Goal: Information Seeking & Learning: Learn about a topic

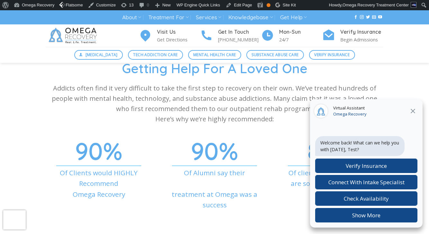
scroll to position [2084, 0]
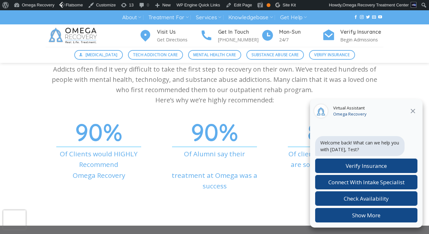
click at [413, 109] on icon at bounding box center [413, 111] width 8 height 8
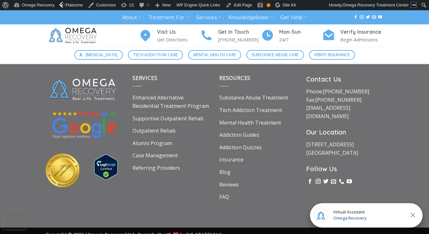
scroll to position [2248, 0]
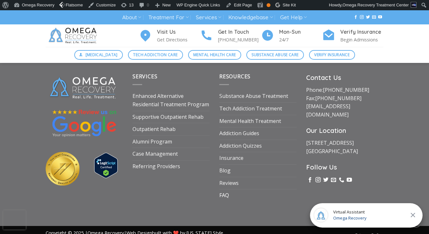
click at [227, 190] on link "FAQ" at bounding box center [224, 196] width 10 height 12
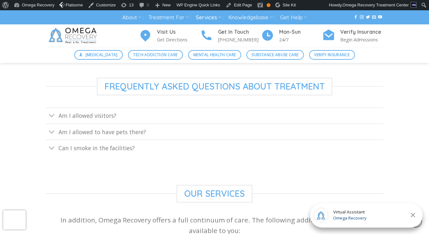
scroll to position [341, 0]
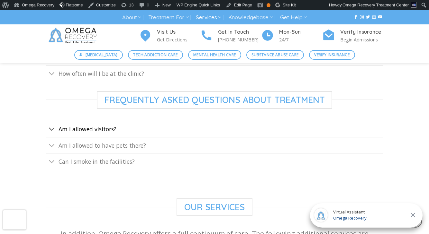
click at [103, 132] on span "Am I allowed visitors?" at bounding box center [87, 129] width 58 height 8
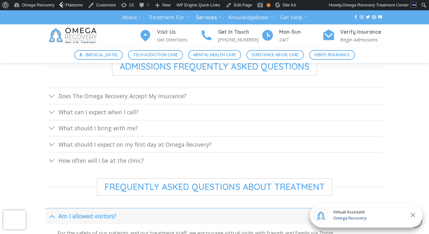
scroll to position [252, 0]
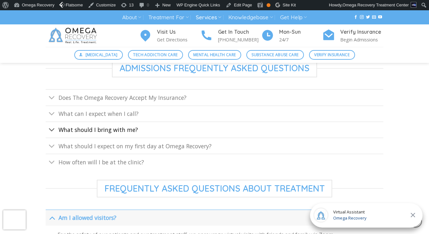
click at [129, 130] on span "What should I bring with me?" at bounding box center [97, 130] width 79 height 8
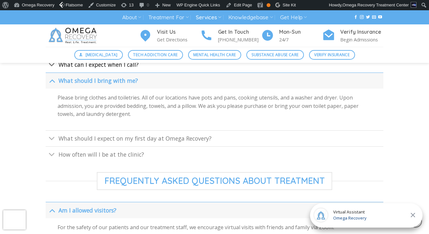
scroll to position [307, 0]
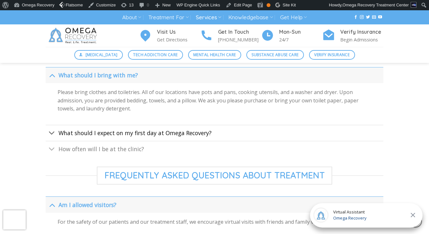
click at [112, 130] on span "What should I expect on my first day at Omega Recovery?" at bounding box center [134, 133] width 153 height 8
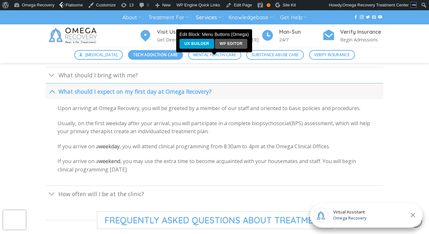
click at [155, 54] on span "Tech Addiction Care" at bounding box center [155, 55] width 44 height 6
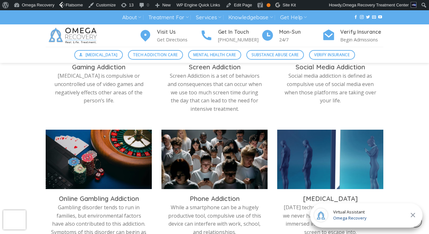
scroll to position [360, 0]
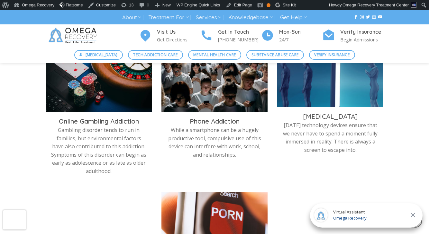
drag, startPoint x: 367, startPoint y: 150, endPoint x: 281, endPoint y: 125, distance: 89.8
click at [281, 125] on div "Technology Addiction Today’s technology devices ensure that we never have to sp…" at bounding box center [330, 134] width 106 height 54
copy p "Today’s technology devices ensure that we never have to spend a moment fully im…"
click at [336, 94] on img at bounding box center [330, 80] width 106 height 59
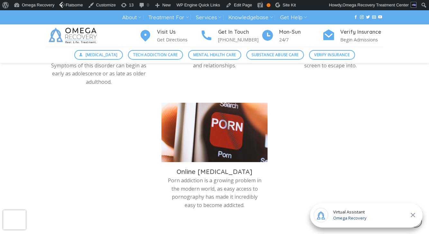
scroll to position [400, 0]
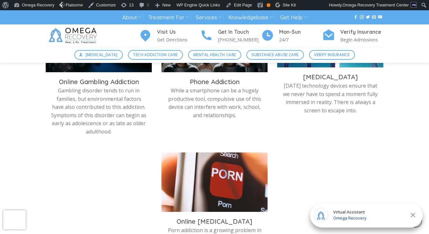
click at [310, 86] on p "Today’s technology devices ensure that we never have to spend a moment fully im…" at bounding box center [330, 98] width 96 height 33
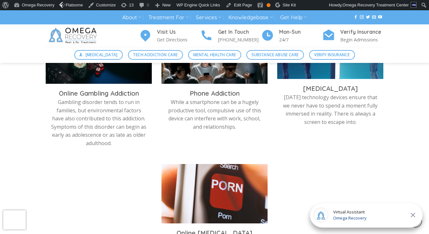
scroll to position [374, 0]
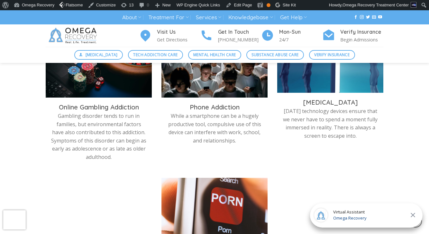
click at [309, 79] on img at bounding box center [330, 66] width 106 height 59
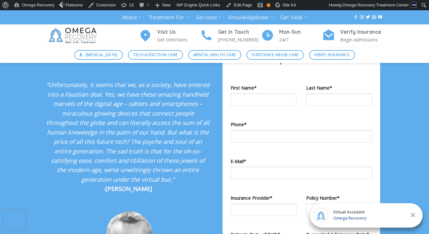
scroll to position [587, 0]
click at [168, 134] on em "“Unfortunately, it seems that we, as a society, have entered into a Faustian de…" at bounding box center [127, 131] width 163 height 102
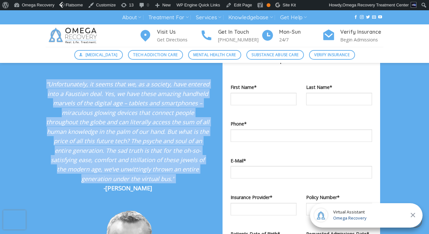
click at [168, 134] on em "“Unfortunately, it seems that we, as a society, have entered into a Faustian de…" at bounding box center [127, 131] width 163 height 102
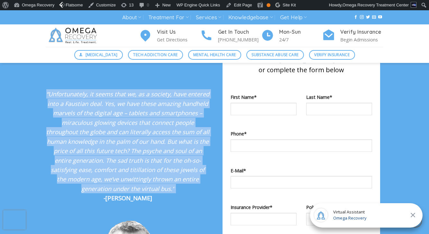
copy em "“Unfortunately, it seems that we, as a society, have entered into a Faustian de…"
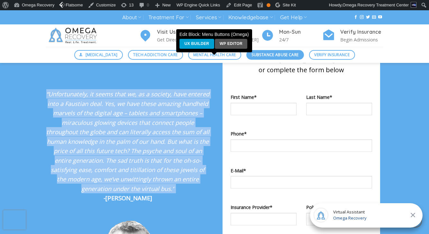
click at [265, 56] on span "Substance Abuse Care" at bounding box center [274, 55] width 47 height 6
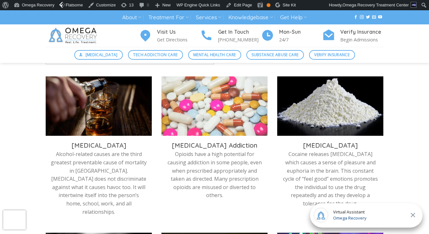
scroll to position [216, 0]
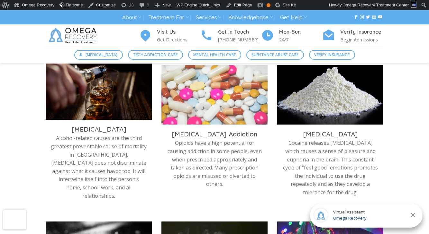
click at [76, 104] on img at bounding box center [99, 93] width 106 height 59
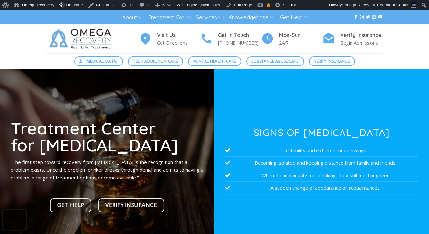
click at [98, 164] on p "“The first step toward recovery from alcoholism is the recognition that a probl…" at bounding box center [107, 169] width 193 height 23
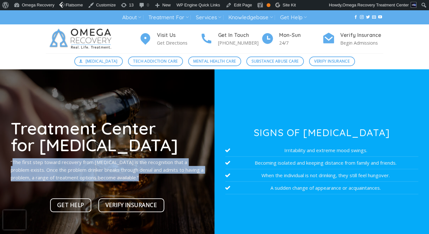
click at [98, 164] on p "“The first step toward recovery from alcoholism is the recognition that a probl…" at bounding box center [107, 169] width 193 height 23
copy div "“The first step toward recovery from alcoholism is the recognition that a probl…"
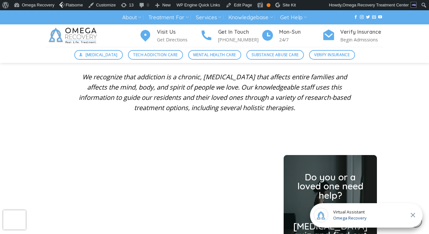
scroll to position [1333, 0]
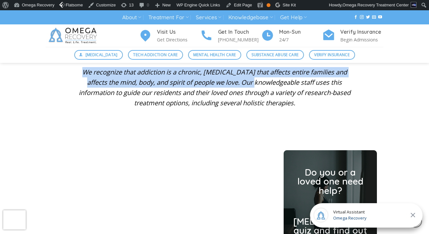
drag, startPoint x: 240, startPoint y: 85, endPoint x: 76, endPoint y: 76, distance: 163.5
click at [76, 77] on p "We recognize that addiction is a chronic, progressive disease that affects enti…" at bounding box center [215, 87] width 280 height 41
copy em "We recognize that addiction is a chronic, progressive disease that affects enti…"
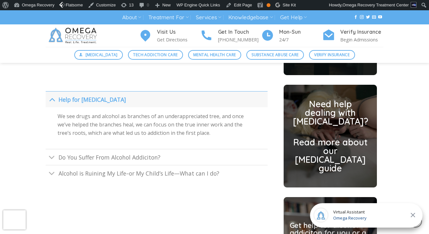
scroll to position [1521, 0]
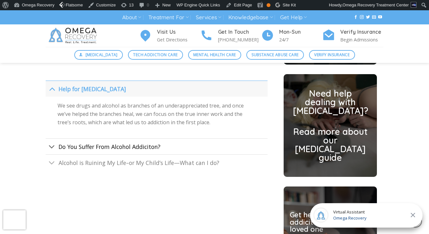
click at [133, 147] on span "Do You Suffer From Alcohol Addiciton?" at bounding box center [109, 147] width 102 height 8
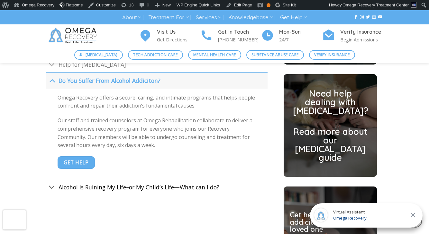
click at [120, 190] on span "Alcohol is Ruining My Life–or My Child’s Life—What can I do?" at bounding box center [138, 187] width 161 height 8
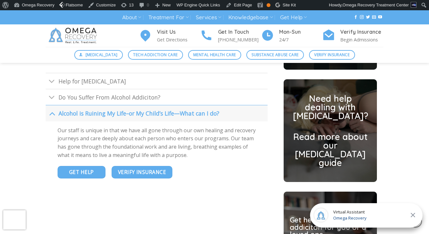
scroll to position [1515, 0]
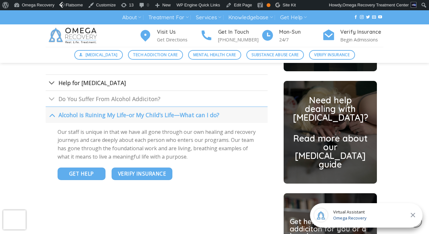
click at [151, 86] on link "Help for Alcohol Addiction" at bounding box center [157, 83] width 222 height 16
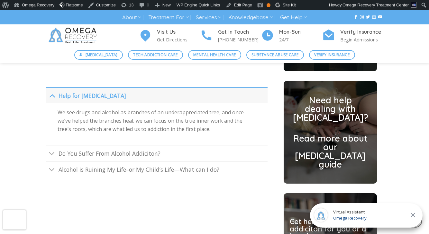
click at [137, 123] on p "We see drugs and alcohol as branches of an underappreciated tree, and once we’v…" at bounding box center [157, 121] width 198 height 25
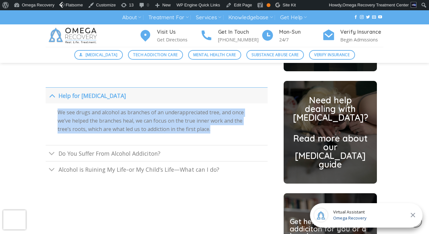
click at [137, 123] on p "We see drugs and alcohol as branches of an underappreciated tree, and once we’v…" at bounding box center [157, 121] width 198 height 25
copy div "We see drugs and alcohol as branches of an underappreciated tree, and once we’v…"
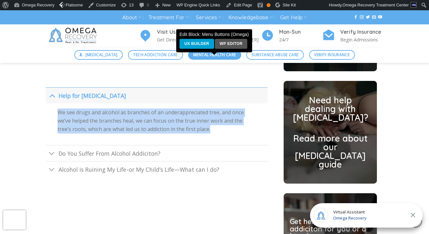
click at [220, 58] on span "Mental Health Care" at bounding box center [214, 55] width 42 height 6
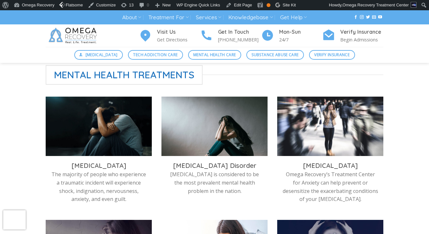
scroll to position [193, 0]
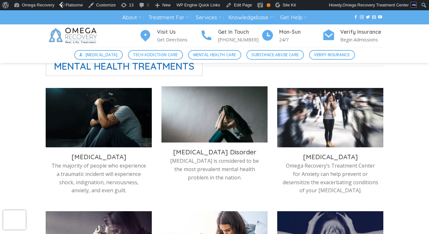
click at [195, 126] on img at bounding box center [214, 115] width 106 height 59
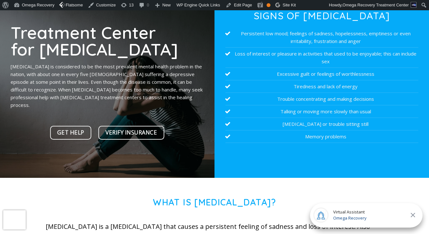
scroll to position [85, 0]
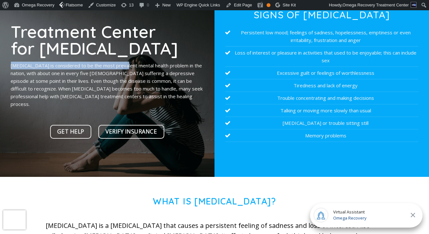
drag, startPoint x: 11, startPoint y: 68, endPoint x: 124, endPoint y: 72, distance: 113.5
click at [124, 72] on p "[MEDICAL_DATA] is considered to be the most prevalent mental health problem in …" at bounding box center [107, 85] width 193 height 46
copy p "[MEDICAL_DATA] is considered to be the most prevalent"
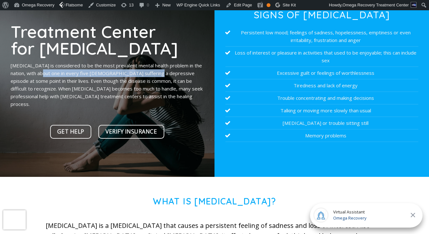
drag, startPoint x: 54, startPoint y: 77, endPoint x: 165, endPoint y: 76, distance: 111.5
click at [165, 77] on p "[MEDICAL_DATA] is considered to be the most prevalent mental health problem in …" at bounding box center [107, 85] width 193 height 46
copy p "one in every five [DEMOGRAPHIC_DATA] suffering a depressive"
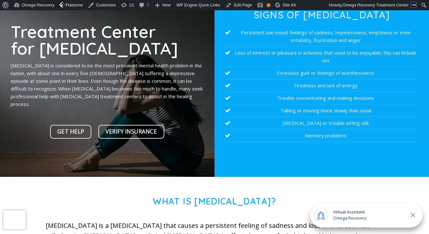
click at [81, 90] on p "[MEDICAL_DATA] is considered to be the most prevalent mental health problem in …" at bounding box center [107, 85] width 193 height 46
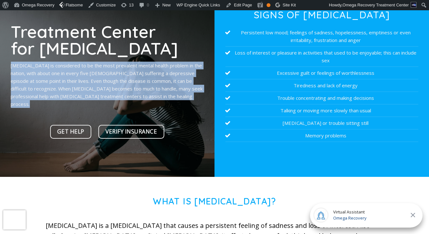
click at [81, 90] on p "Depression is considered to be the most prevalent mental health problem in the …" at bounding box center [107, 85] width 193 height 46
copy div "Depression is considered to be the most prevalent mental health problem in the …"
click at [73, 94] on p "Depression is considered to be the most prevalent mental health problem in the …" at bounding box center [107, 85] width 193 height 46
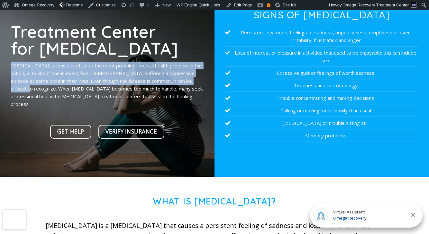
drag, startPoint x: 11, startPoint y: 69, endPoint x: 35, endPoint y: 91, distance: 32.1
click at [35, 91] on p "Depression is considered to be the most prevalent mental health problem in the …" at bounding box center [107, 85] width 193 height 46
copy p "Depression is considered to be the most prevalent mental health problem in the …"
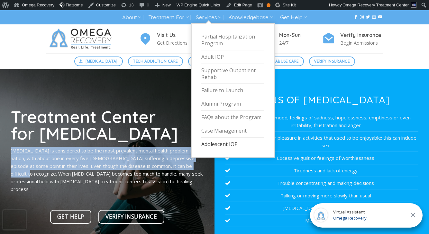
click at [218, 144] on link "Adolescent IOP" at bounding box center [232, 144] width 63 height 13
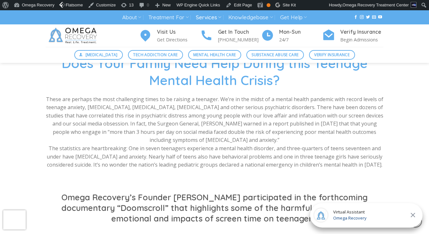
scroll to position [323, 0]
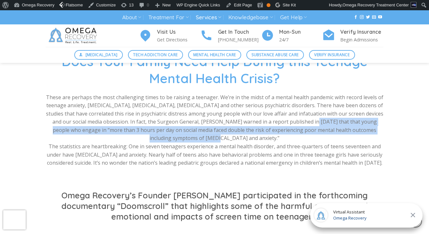
drag, startPoint x: 313, startPoint y: 123, endPoint x: 242, endPoint y: 140, distance: 73.4
click at [242, 140] on p "These are perhaps the most challenging times to be raising a teenager. We’re in…" at bounding box center [214, 131] width 337 height 74
copy p "young people who engage in “more than 3 hours per day on social media faced dou…"
click at [84, 36] on img at bounding box center [74, 35] width 56 height 22
